Goal: Transaction & Acquisition: Purchase product/service

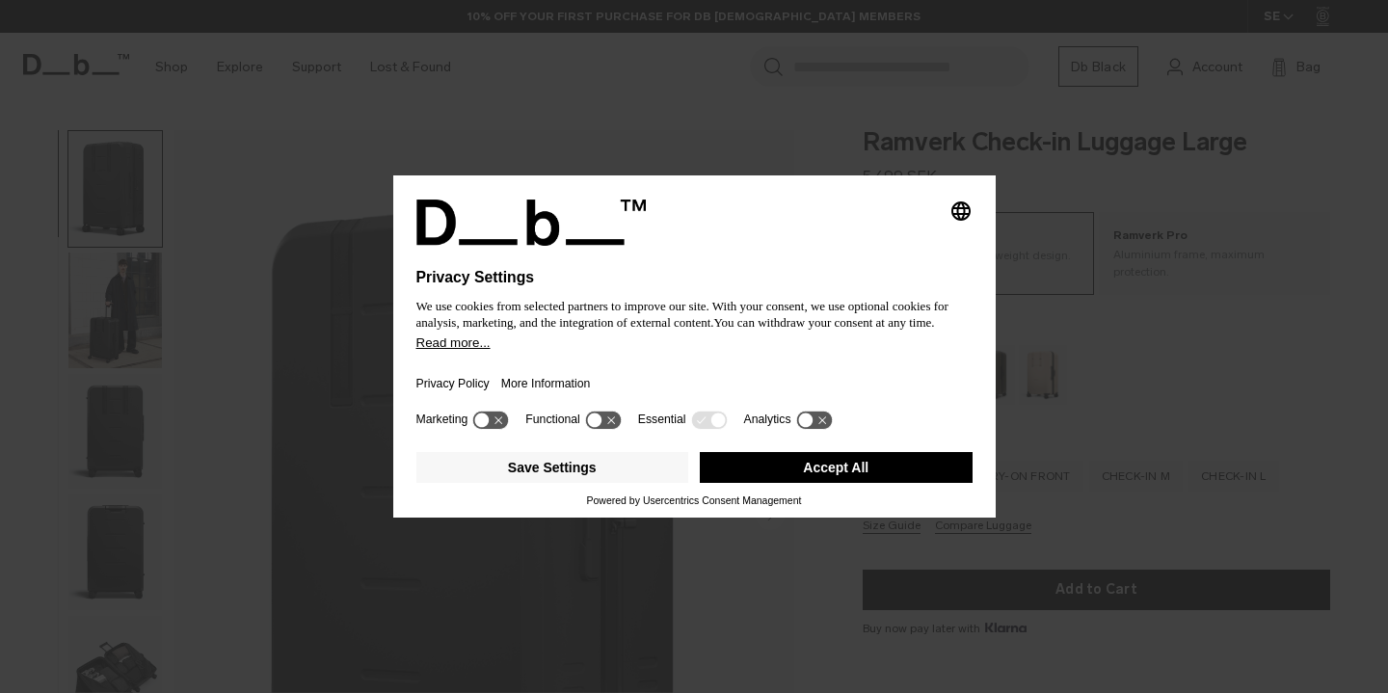
drag, startPoint x: 845, startPoint y: 274, endPoint x: 829, endPoint y: 275, distance: 15.5
click at [845, 274] on h1 "Privacy Settings" at bounding box center [653, 277] width 472 height 17
click at [789, 477] on button "Accept All" at bounding box center [836, 467] width 273 height 31
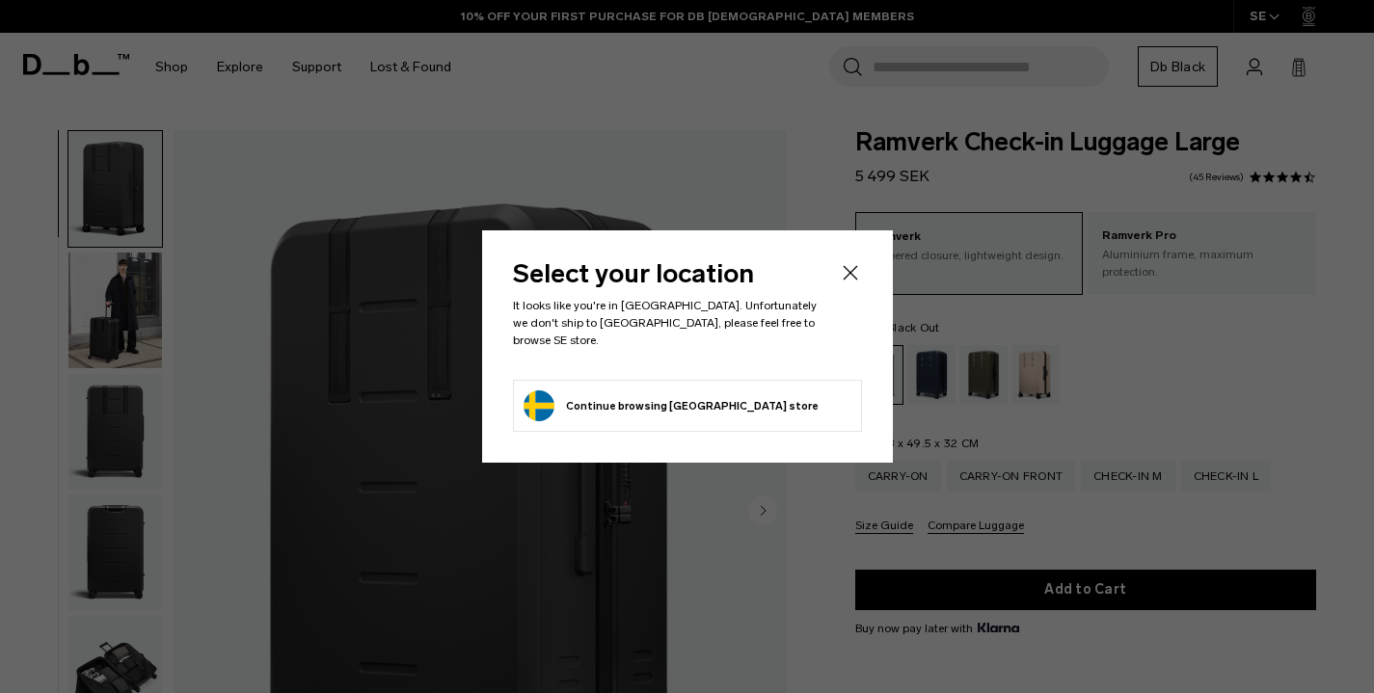
click at [129, 295] on div at bounding box center [687, 346] width 1374 height 693
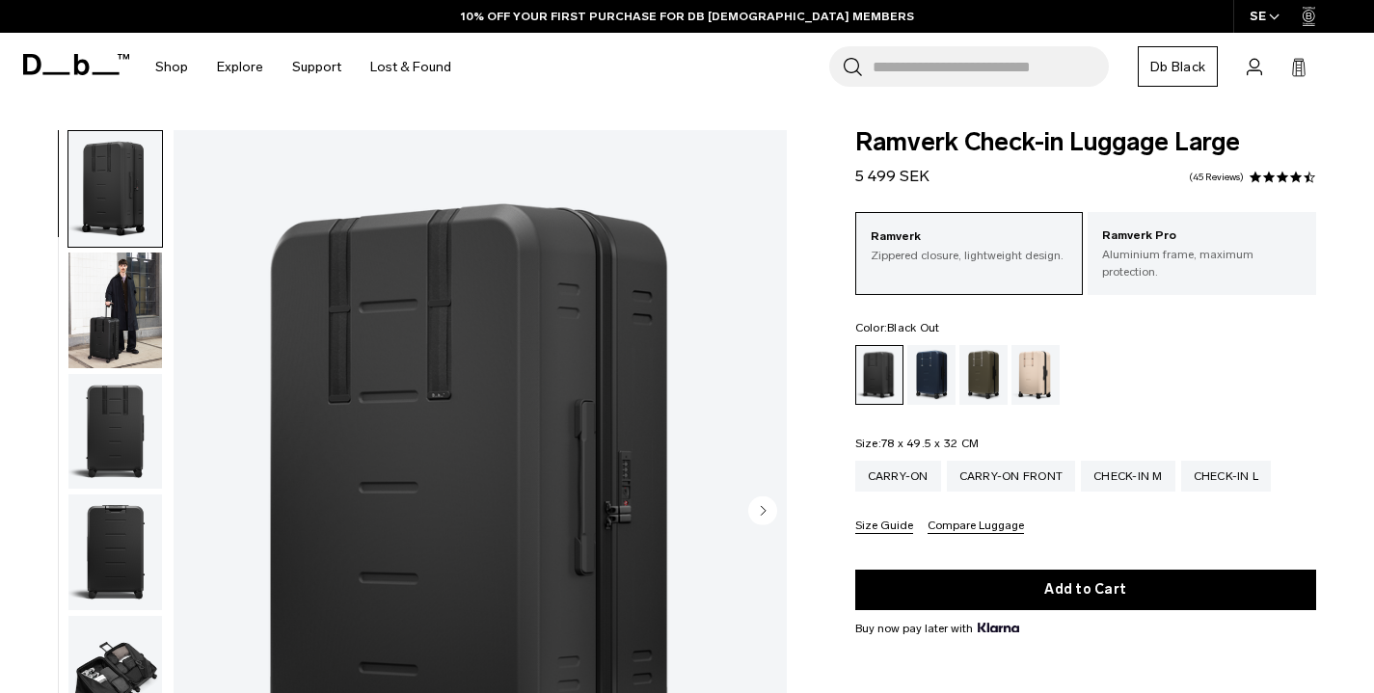
click at [128, 296] on img "button" at bounding box center [115, 311] width 94 height 116
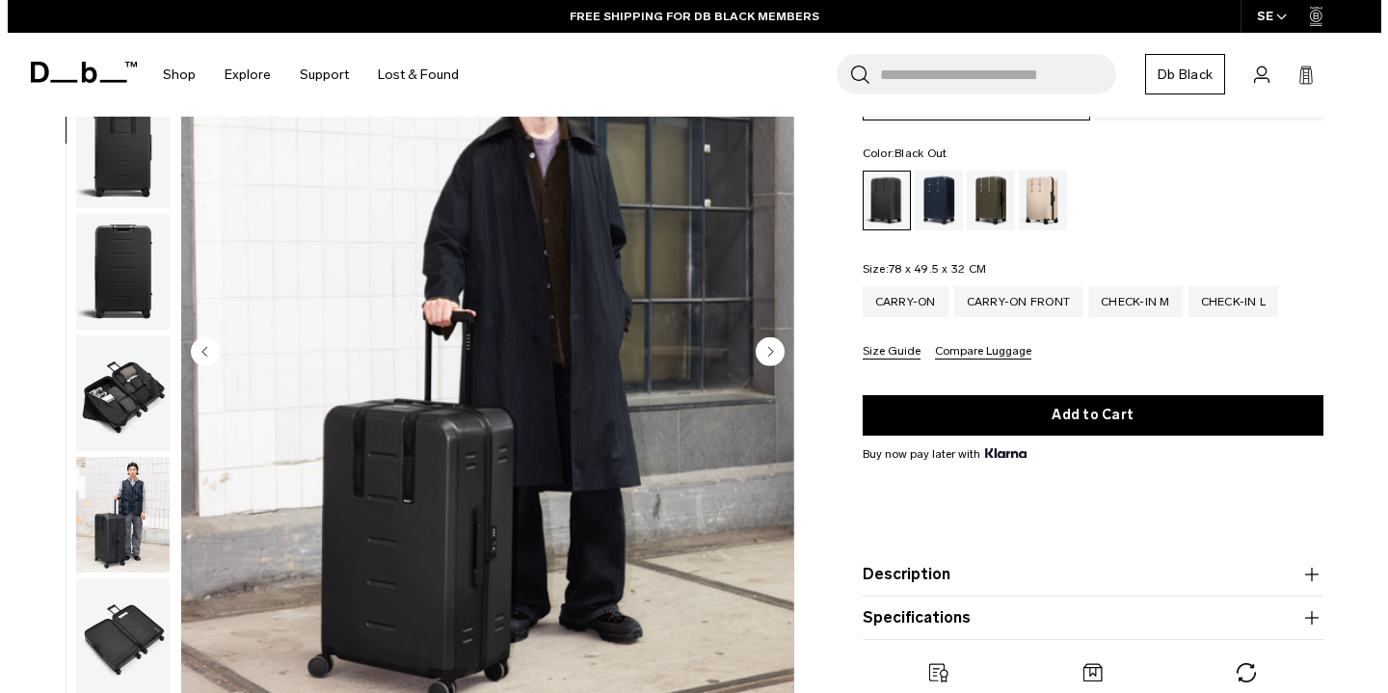
scroll to position [181, 0]
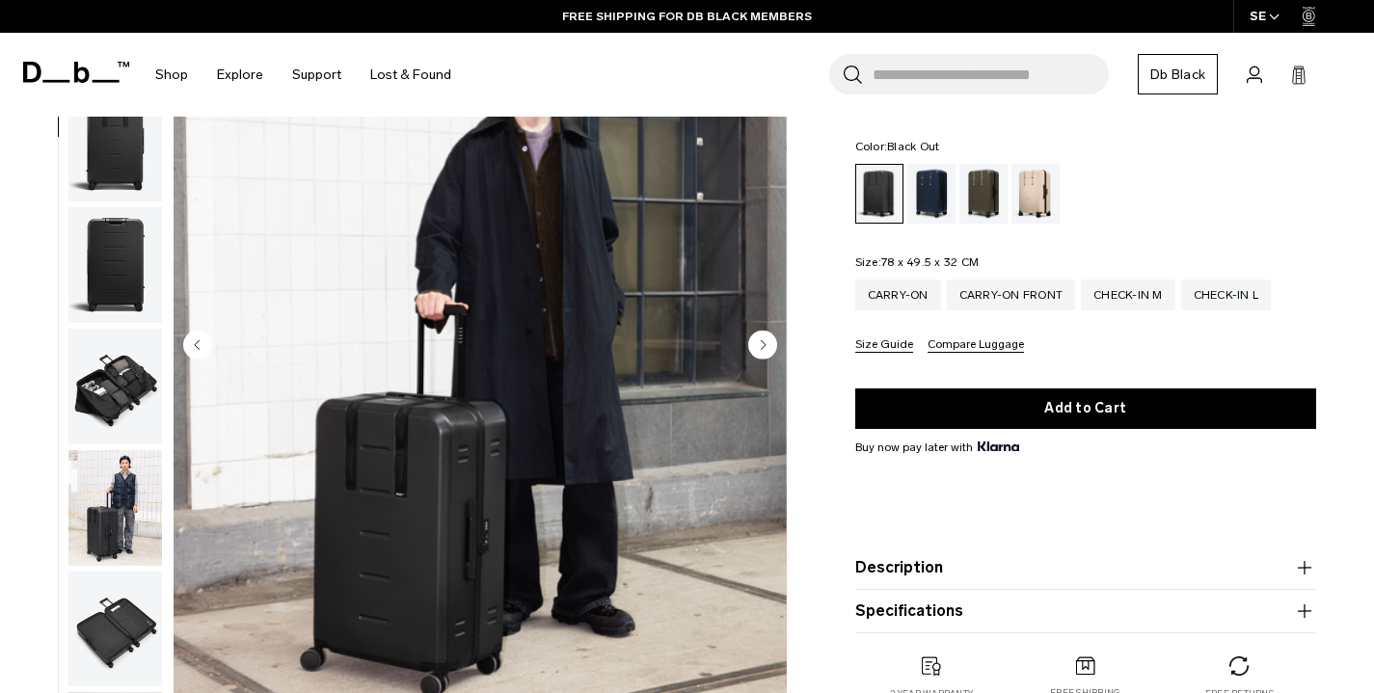
click at [579, 343] on img "2 / 11" at bounding box center [480, 347] width 613 height 766
